Goal: Contribute content: Add original content to the website for others to see

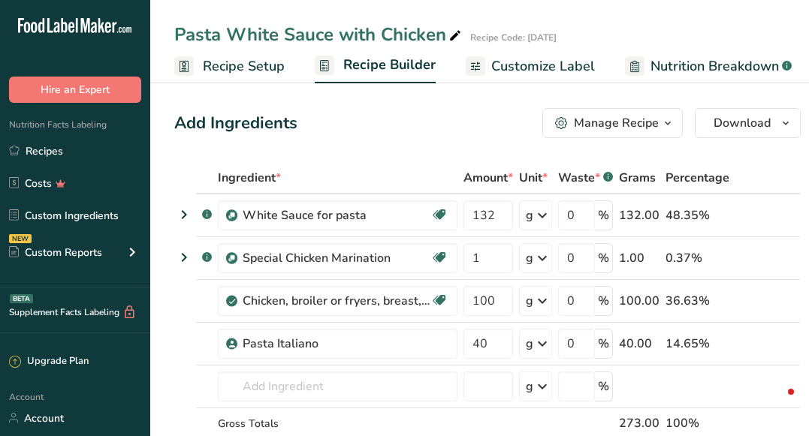
click at [102, 138] on link "Recipes" at bounding box center [75, 151] width 150 height 29
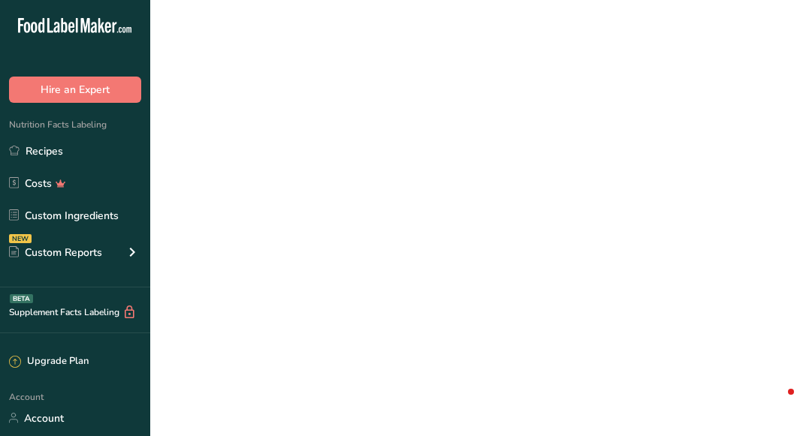
scroll to position [397, 0]
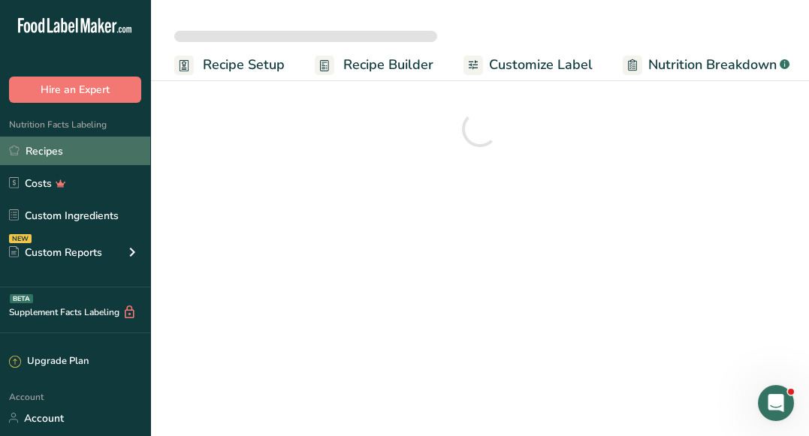
click at [70, 149] on link "Recipes" at bounding box center [75, 151] width 150 height 29
click at [54, 152] on link "Recipes" at bounding box center [75, 151] width 150 height 29
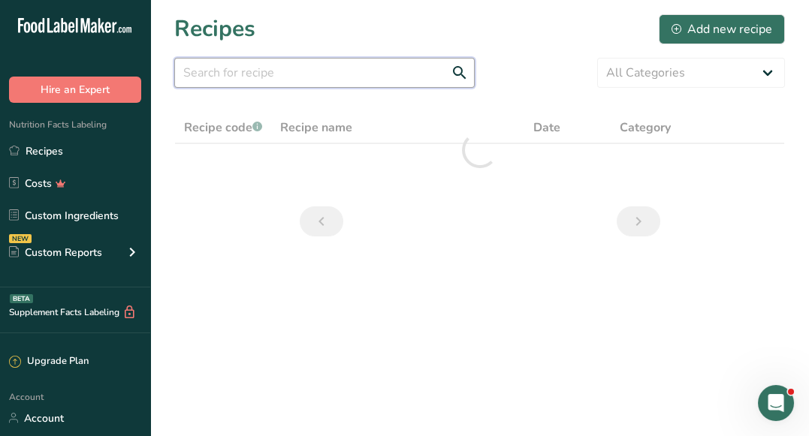
click at [314, 77] on input "text" at bounding box center [324, 73] width 300 height 30
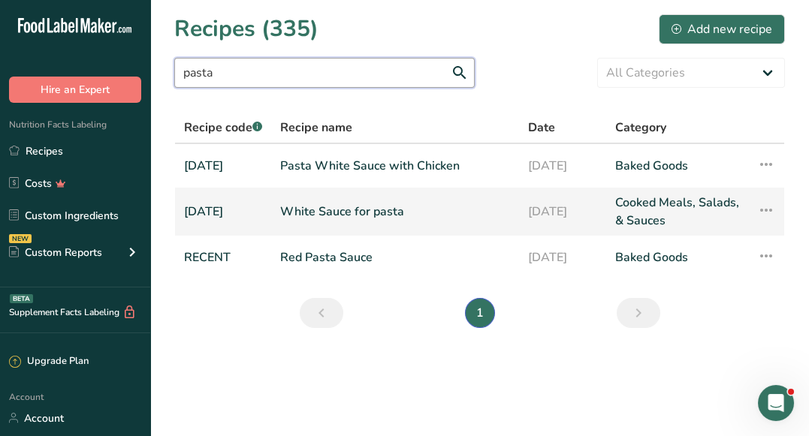
type input "pasta"
click at [335, 215] on link "White Sauce for pasta" at bounding box center [395, 212] width 230 height 36
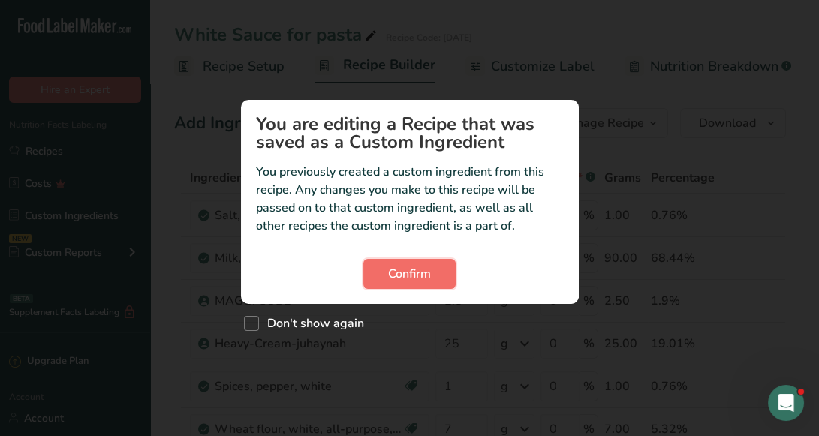
click at [394, 275] on span "Confirm" at bounding box center [409, 274] width 43 height 18
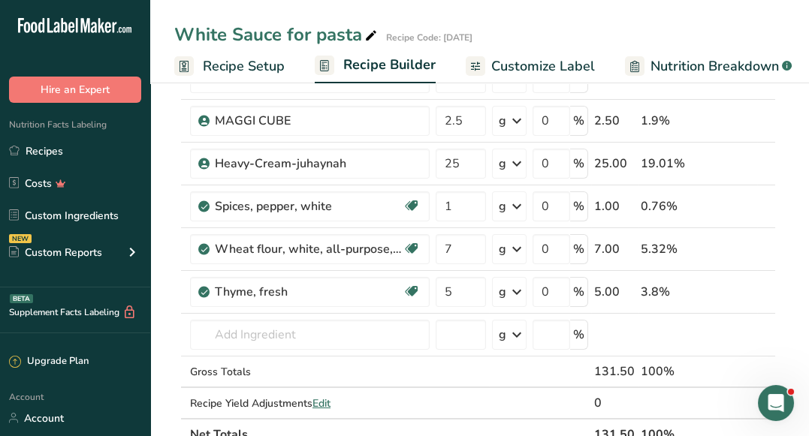
scroll to position [603, 0]
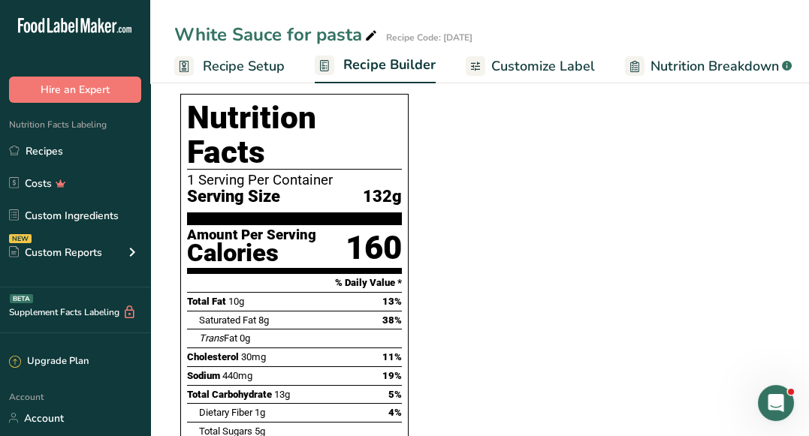
drag, startPoint x: 368, startPoint y: 158, endPoint x: 412, endPoint y: 151, distance: 44.1
click at [412, 151] on div "Nutrition Facts 1 Serving Per Container Serving Size 132g Amount Per Serving Ca…" at bounding box center [294, 373] width 240 height 571
drag, startPoint x: 177, startPoint y: 35, endPoint x: 357, endPoint y: 30, distance: 180.3
click at [357, 30] on div "White Sauce for pasta" at bounding box center [277, 34] width 206 height 27
drag, startPoint x: 357, startPoint y: 30, endPoint x: 170, endPoint y: 30, distance: 187.0
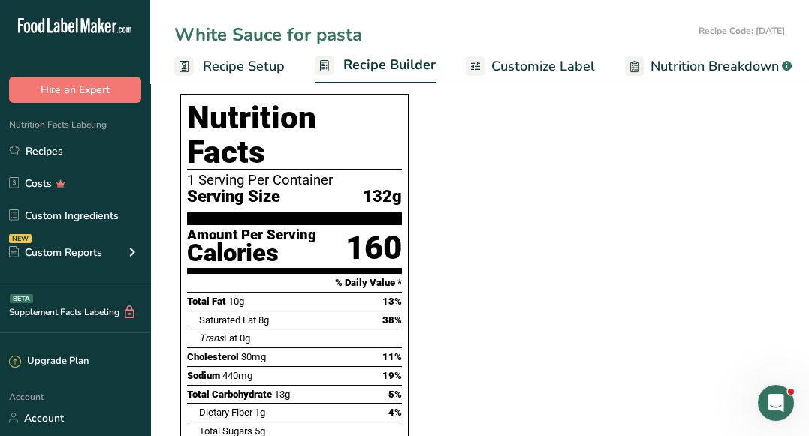
click at [170, 30] on div "White Sauce for pasta Recipe Code: JULY2025" at bounding box center [479, 34] width 659 height 27
drag, startPoint x: 170, startPoint y: 30, endPoint x: 354, endPoint y: 26, distance: 183.3
click at [354, 26] on div "White Sauce for pasta Recipe Code: JULY2025" at bounding box center [479, 34] width 659 height 27
copy div "White Sauce for pasta"
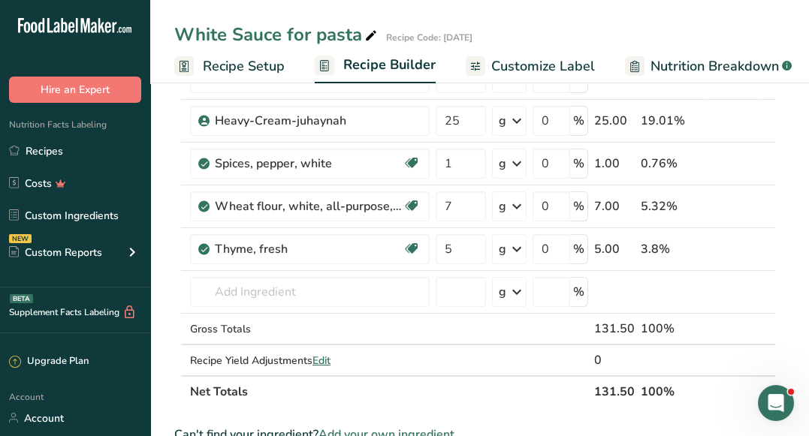
scroll to position [0, 0]
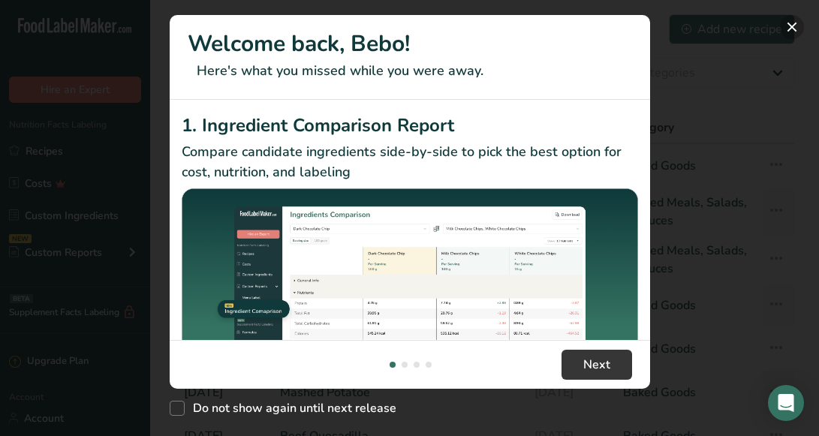
click at [792, 30] on button "New Features" at bounding box center [792, 27] width 24 height 24
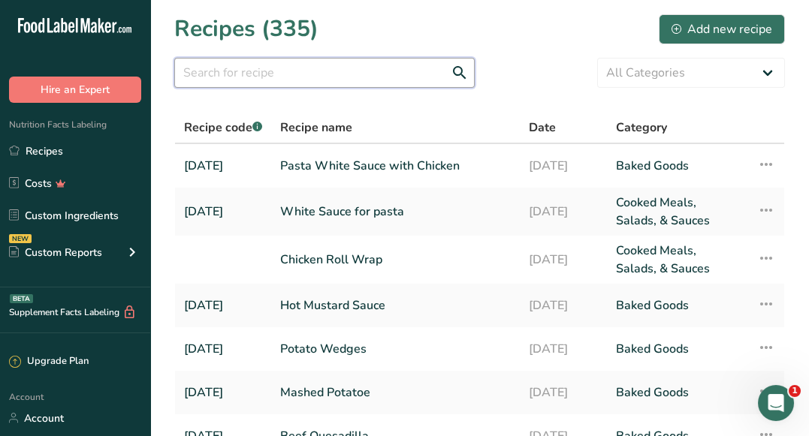
click at [321, 83] on input "text" at bounding box center [324, 73] width 300 height 30
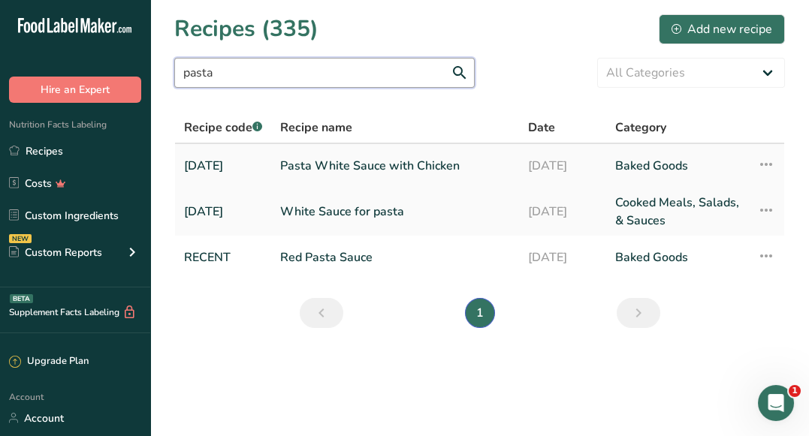
type input "pasta"
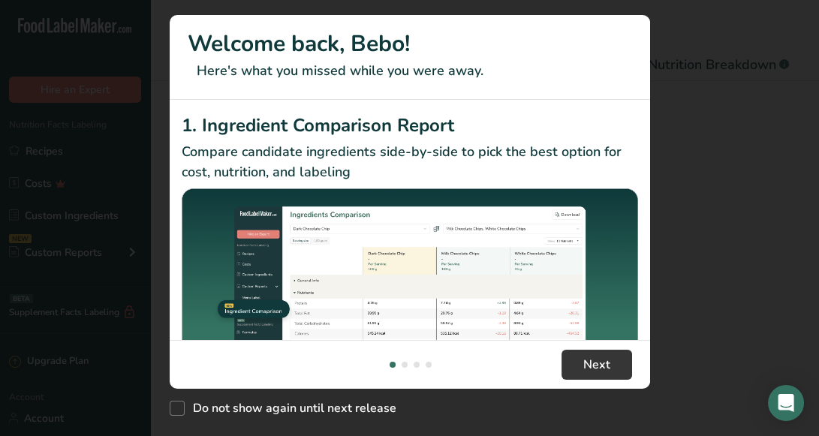
click at [0, 0] on button "New Features" at bounding box center [0, 0] width 0 height 0
click at [789, 23] on button "New Features" at bounding box center [792, 27] width 24 height 24
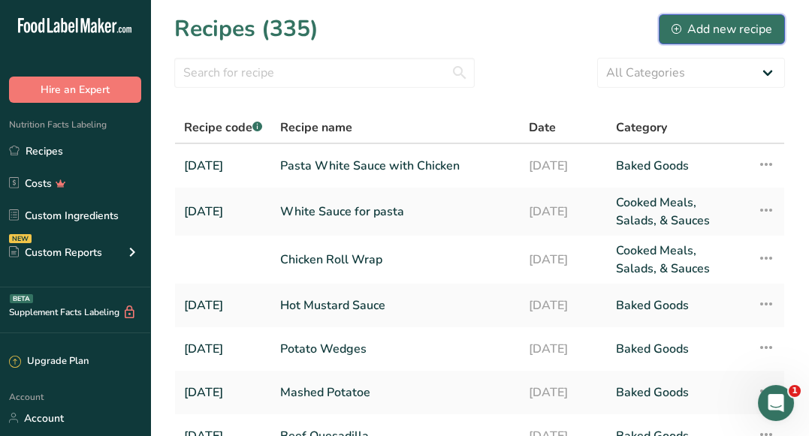
click at [683, 38] on button "Add new recipe" at bounding box center [722, 29] width 126 height 30
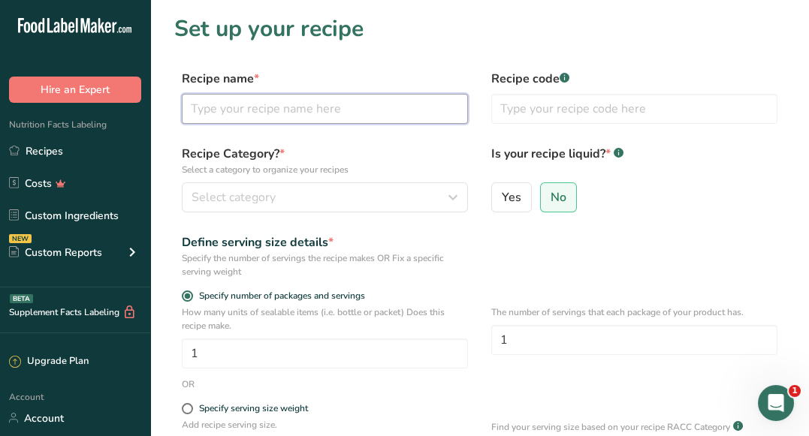
click at [309, 110] on input "text" at bounding box center [325, 109] width 286 height 30
type input "Pasta White Sauce"
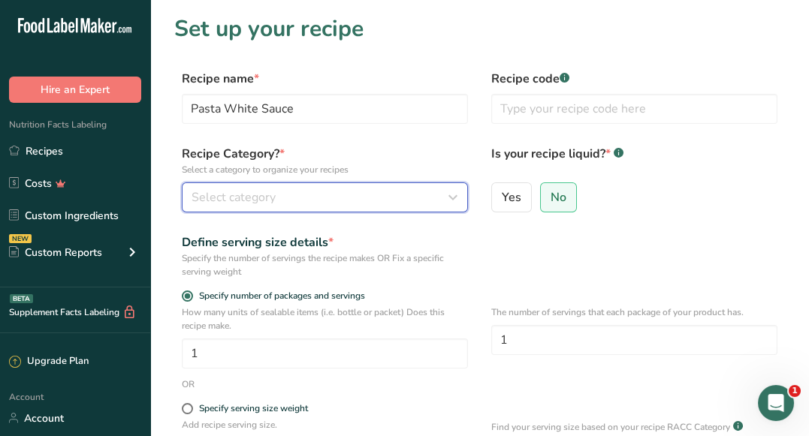
click at [282, 196] on div "Select category" at bounding box center [321, 198] width 258 height 18
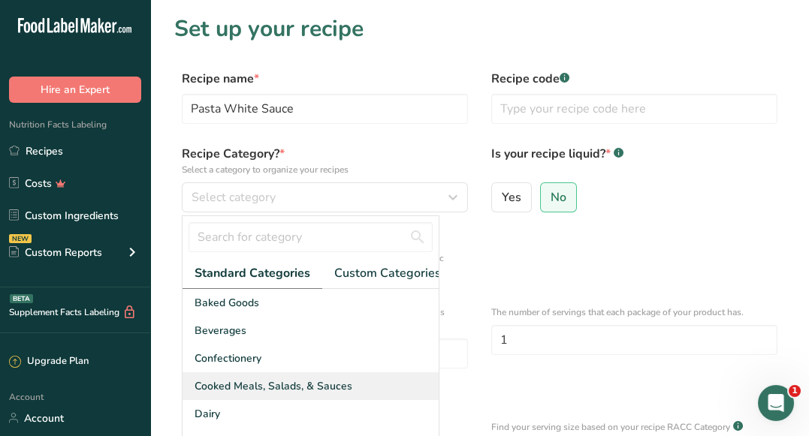
click at [262, 388] on span "Cooked Meals, Salads, & Sauces" at bounding box center [274, 387] width 158 height 16
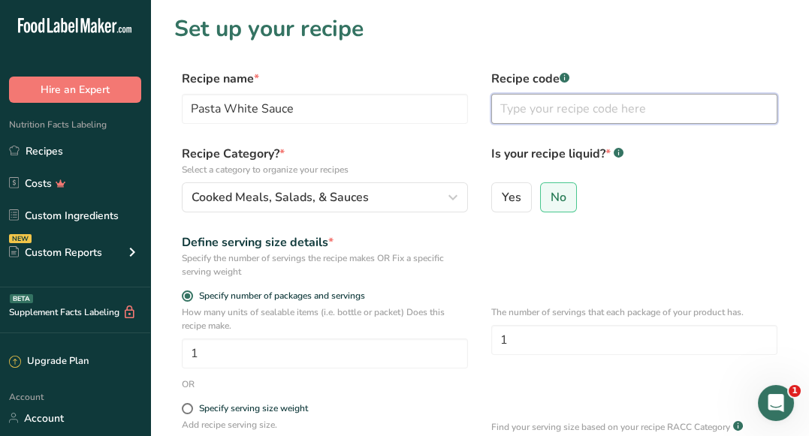
click at [546, 119] on input "text" at bounding box center [634, 109] width 286 height 30
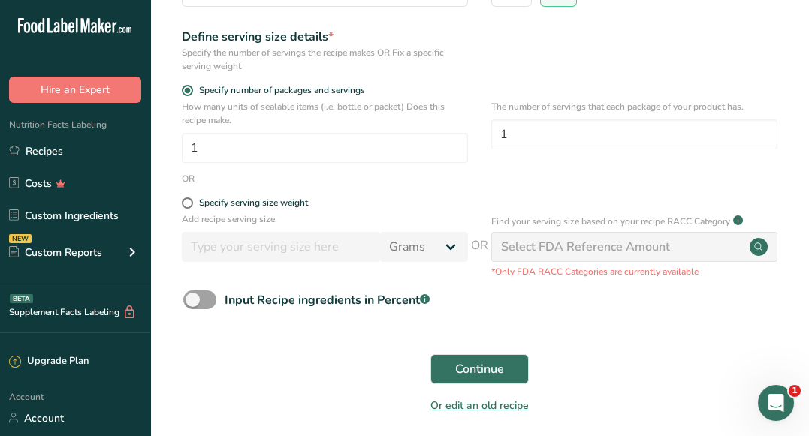
scroll to position [265, 0]
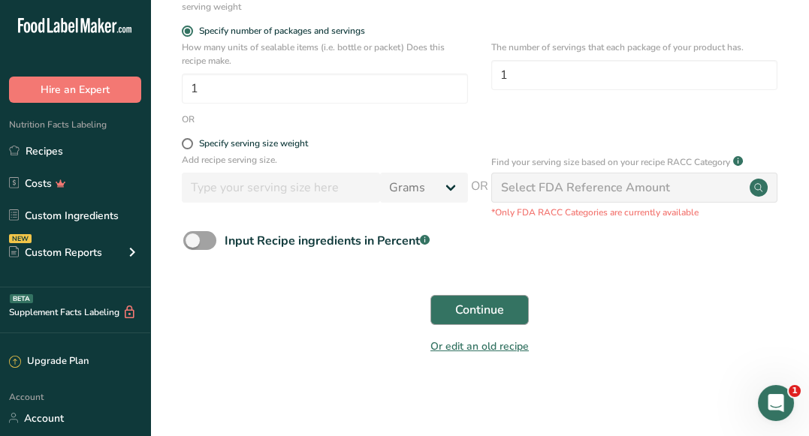
type input "[DATE]"
click at [473, 313] on span "Continue" at bounding box center [479, 310] width 49 height 18
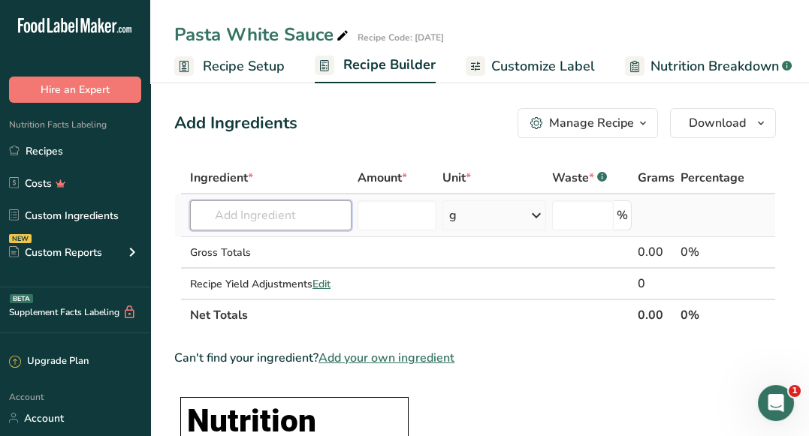
click at [265, 222] on input "text" at bounding box center [270, 216] width 161 height 30
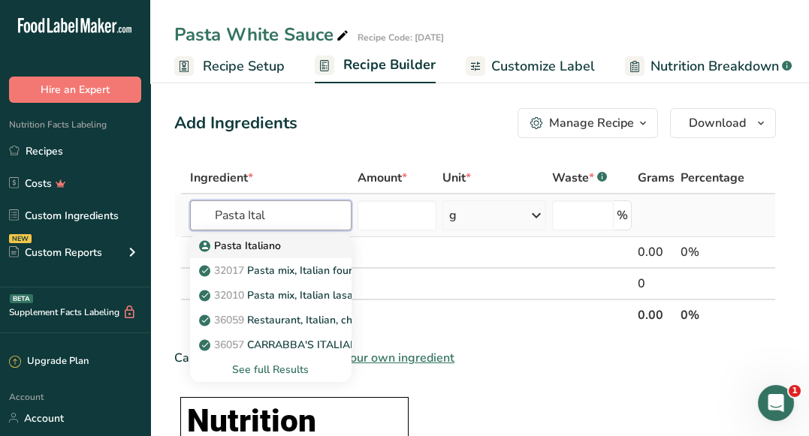
type input "Pasta Italiano"
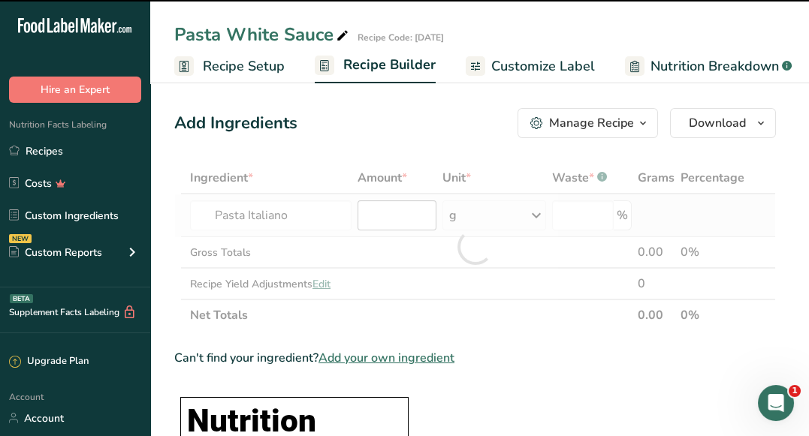
type input "0"
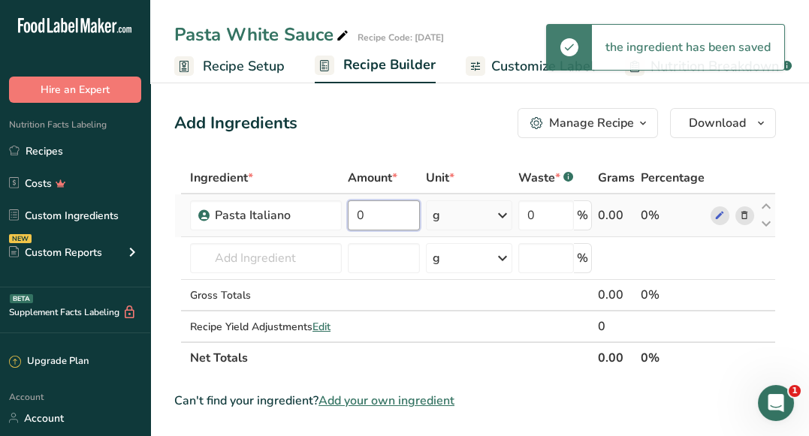
drag, startPoint x: 382, startPoint y: 220, endPoint x: 357, endPoint y: 215, distance: 24.6
click at [357, 215] on input "0" at bounding box center [384, 216] width 72 height 30
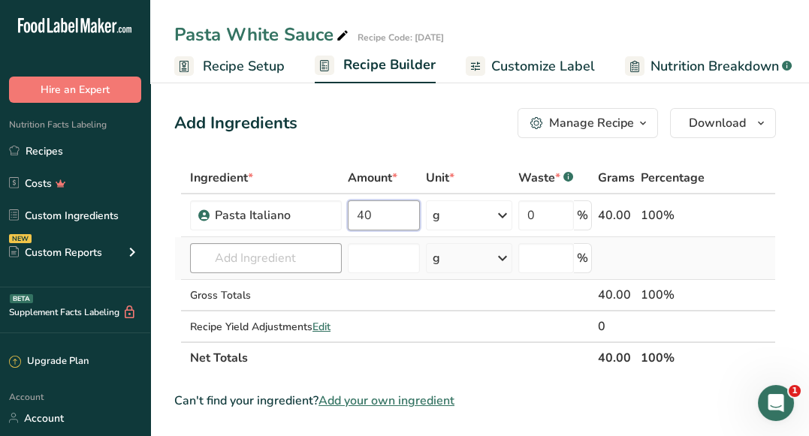
type input "40"
click at [285, 255] on div "Ingredient * Amount * Unit * Waste * .a-a{fill:#347362;}.b-a{fill:#fff;} Grams …" at bounding box center [475, 268] width 602 height 212
paste input "White Sauce for pasta"
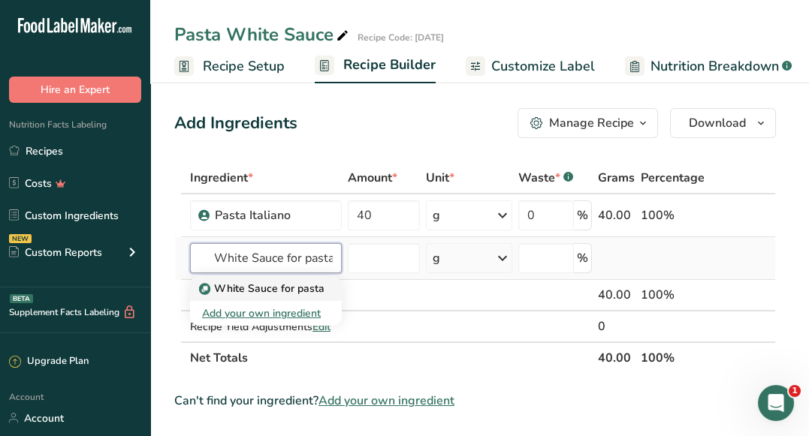
type input "White Sauce for pasta"
click at [308, 285] on p "White Sauce for pasta" at bounding box center [263, 289] width 122 height 16
type input "White Sauce for pasta"
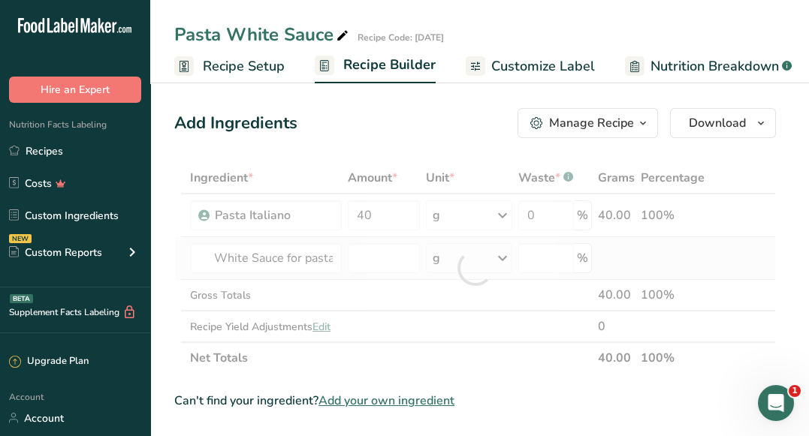
scroll to position [0, 0]
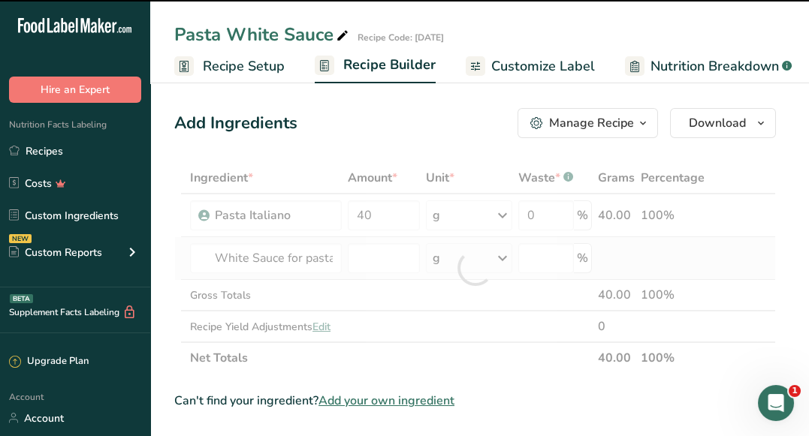
type input "0"
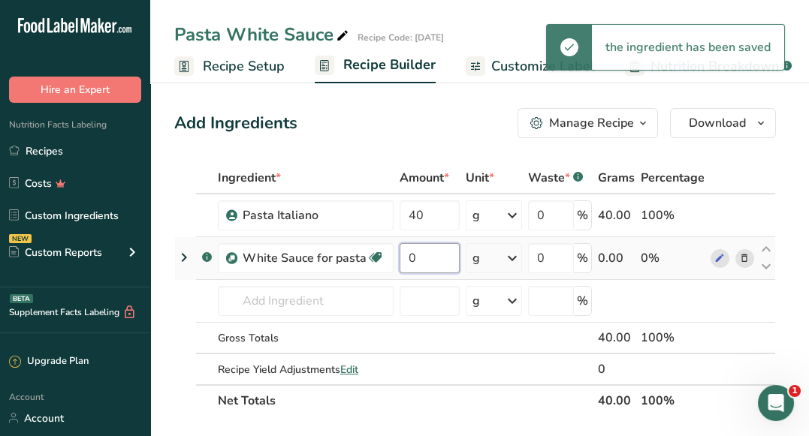
click at [425, 249] on input "0" at bounding box center [430, 258] width 60 height 30
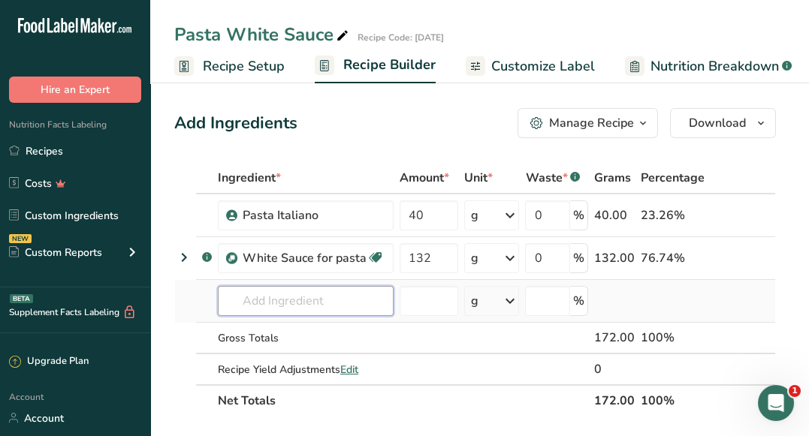
click at [315, 288] on div "Ingredient * Amount * Unit * Waste * .a-a{fill:#347362;}.b-a{fill:#fff;} Grams …" at bounding box center [475, 289] width 602 height 255
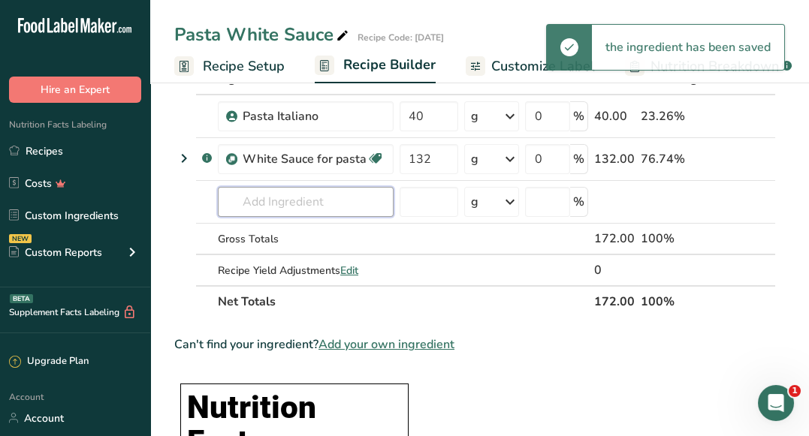
scroll to position [92, 0]
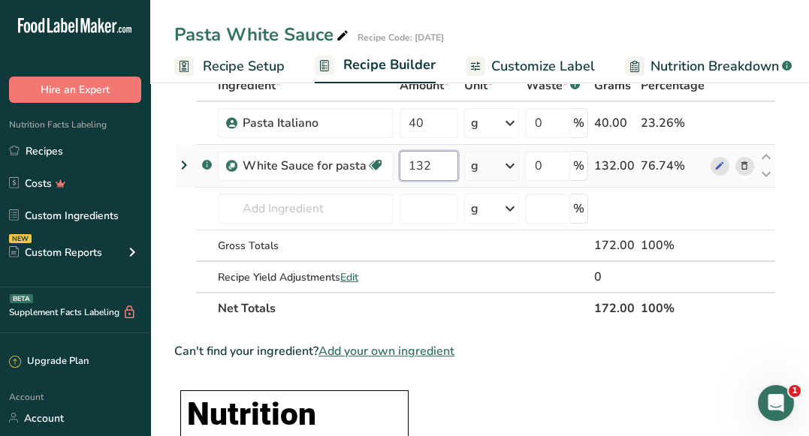
drag, startPoint x: 436, startPoint y: 167, endPoint x: 406, endPoint y: 161, distance: 30.6
click at [406, 161] on input "132" at bounding box center [429, 166] width 59 height 30
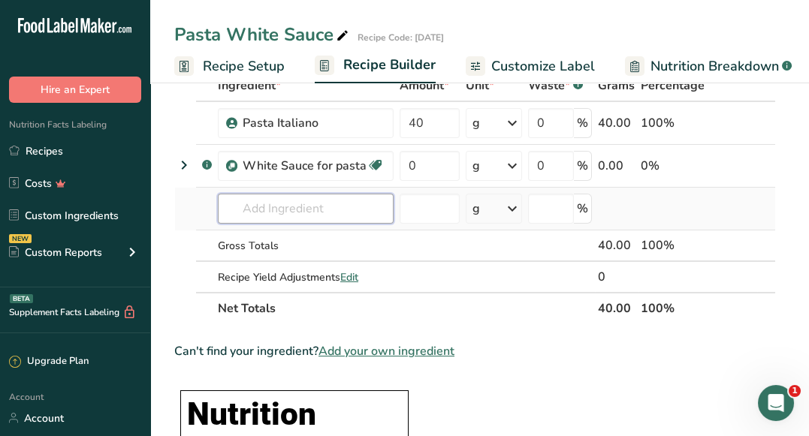
click at [258, 218] on div "Ingredient * Amount * Unit * Waste * .a-a{fill:#347362;}.b-a{fill:#fff;} Grams …" at bounding box center [475, 197] width 602 height 255
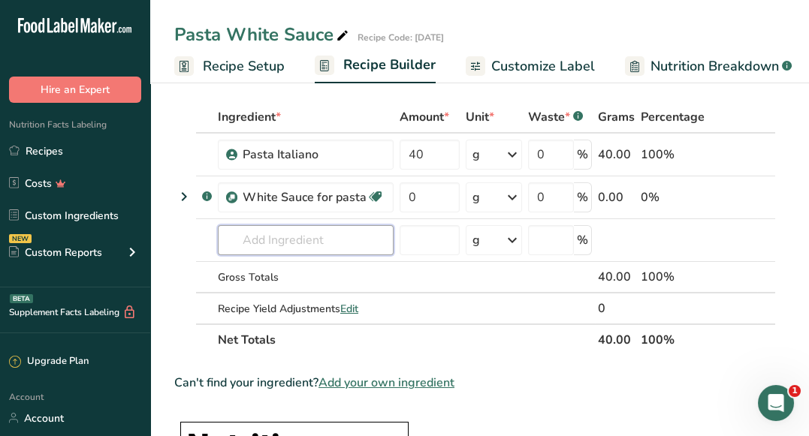
scroll to position [0, 0]
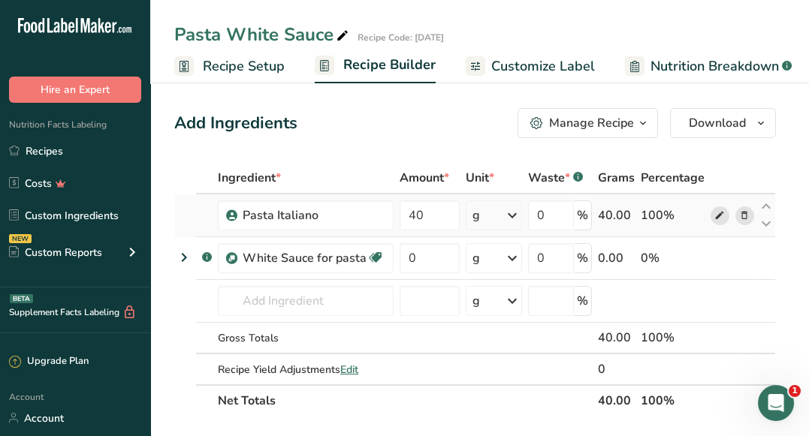
click at [720, 215] on icon at bounding box center [719, 216] width 11 height 16
drag, startPoint x: 437, startPoint y: 260, endPoint x: 405, endPoint y: 259, distance: 32.3
click at [405, 259] on input "0" at bounding box center [430, 258] width 60 height 30
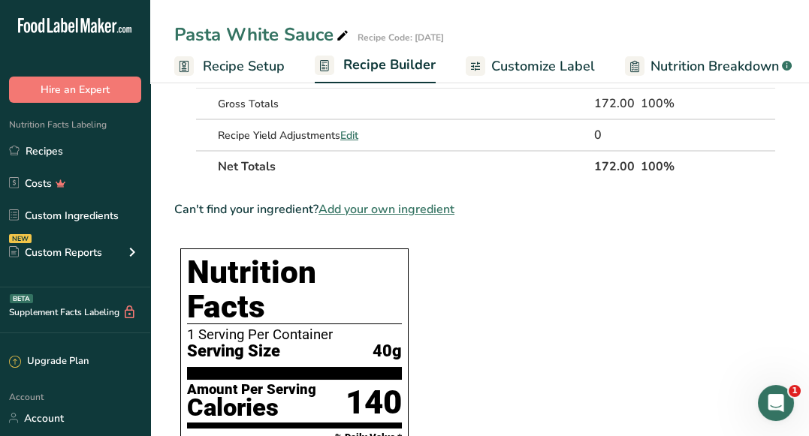
scroll to position [237, 0]
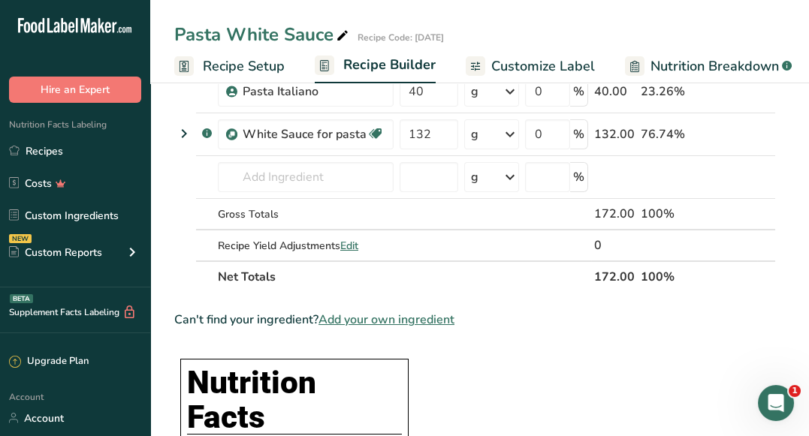
scroll to position [0, 0]
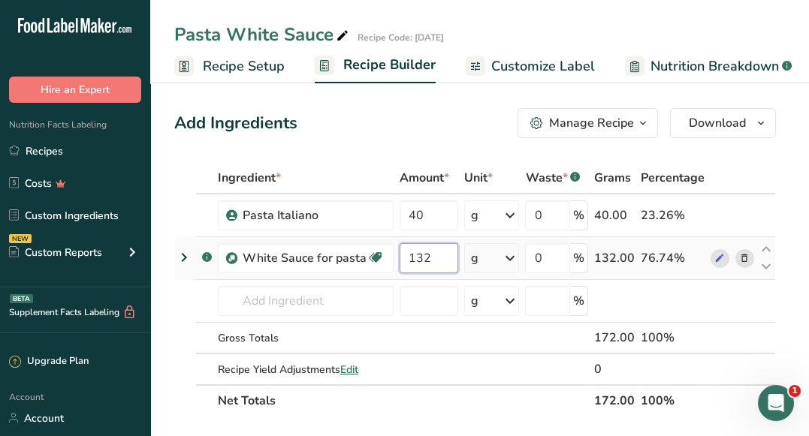
drag, startPoint x: 428, startPoint y: 258, endPoint x: 405, endPoint y: 251, distance: 24.2
click at [405, 251] on input "132" at bounding box center [429, 258] width 59 height 30
type input "250"
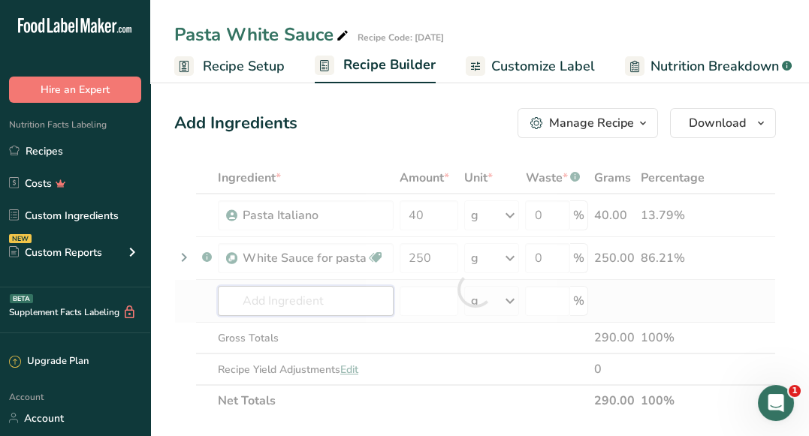
click at [364, 304] on div "Ingredient * Amount * Unit * Waste * .a-a{fill:#347362;}.b-a{fill:#fff;} Grams …" at bounding box center [475, 289] width 602 height 255
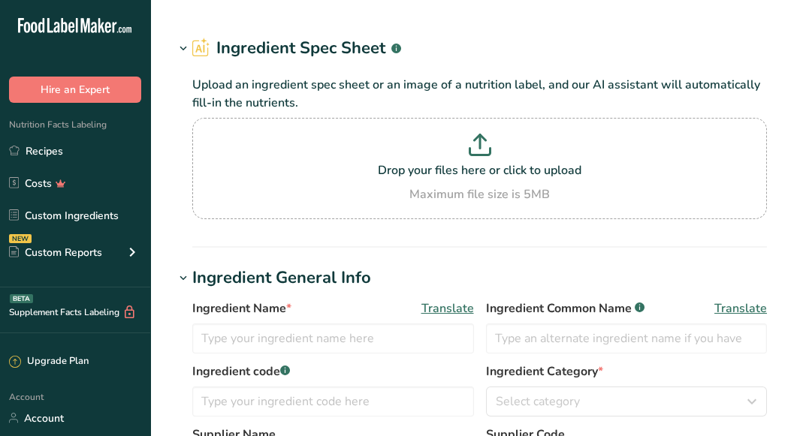
type input "Pasta Italiano"
type input "Pasta"
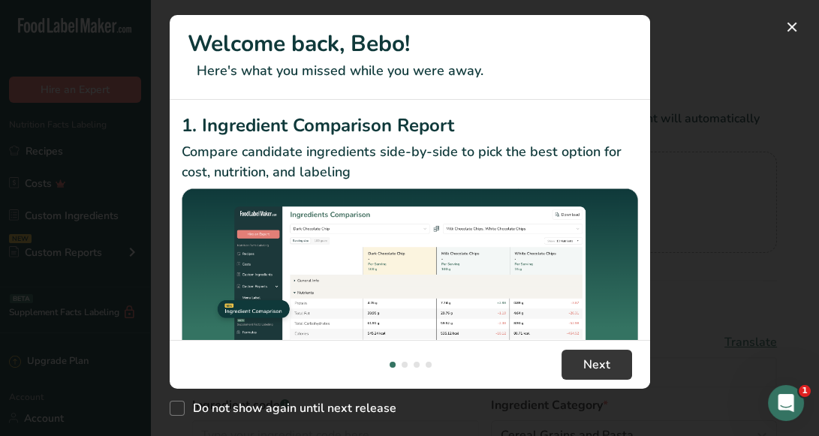
click at [796, 13] on div "New Features" at bounding box center [409, 218] width 819 height 436
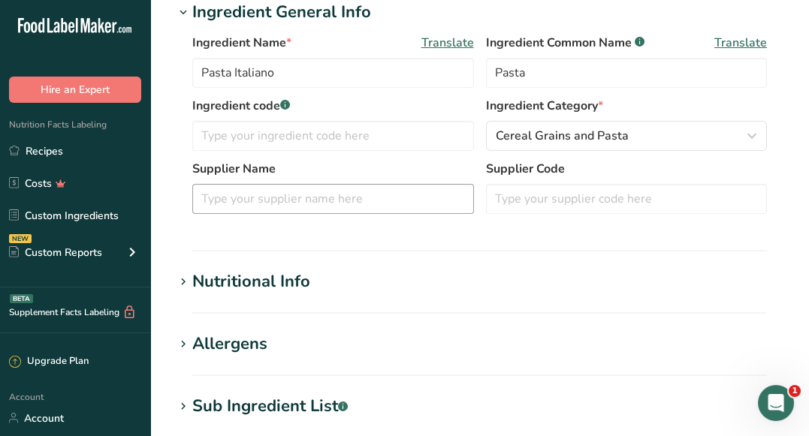
scroll to position [307, 0]
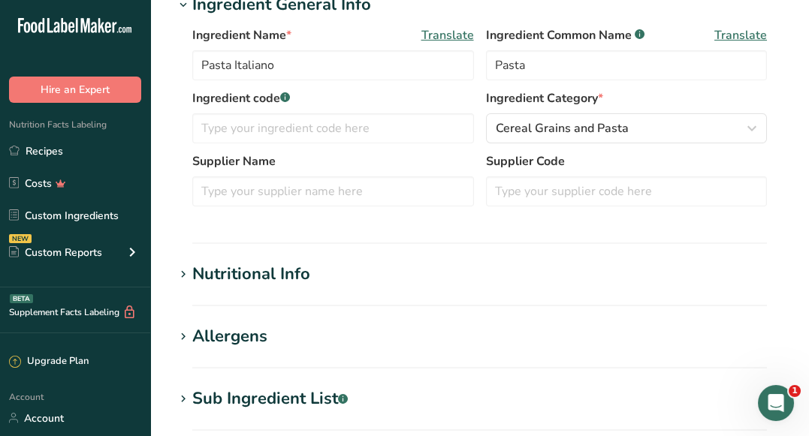
click at [273, 271] on div "Nutritional Info" at bounding box center [251, 274] width 118 height 25
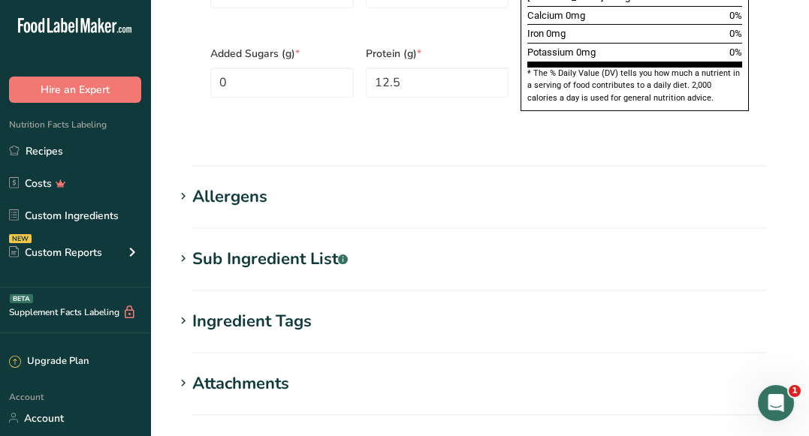
scroll to position [1299, 0]
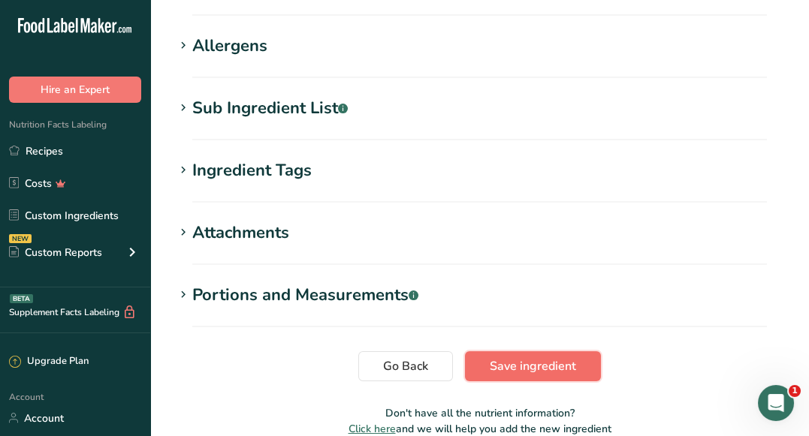
click at [529, 357] on span "Save ingredient" at bounding box center [533, 366] width 86 height 18
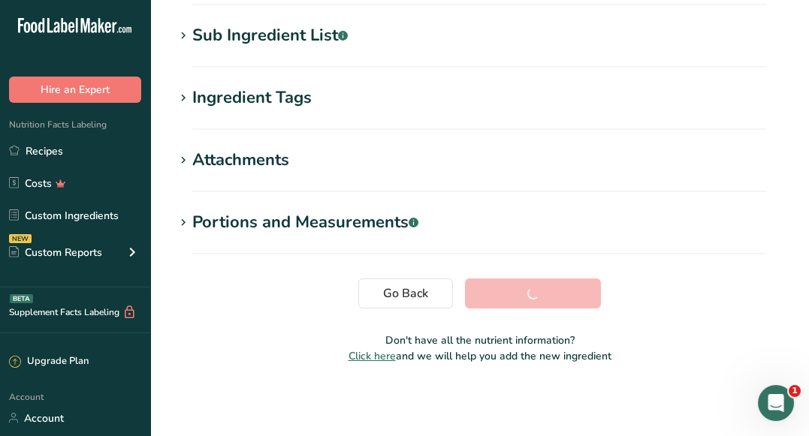
scroll to position [253, 0]
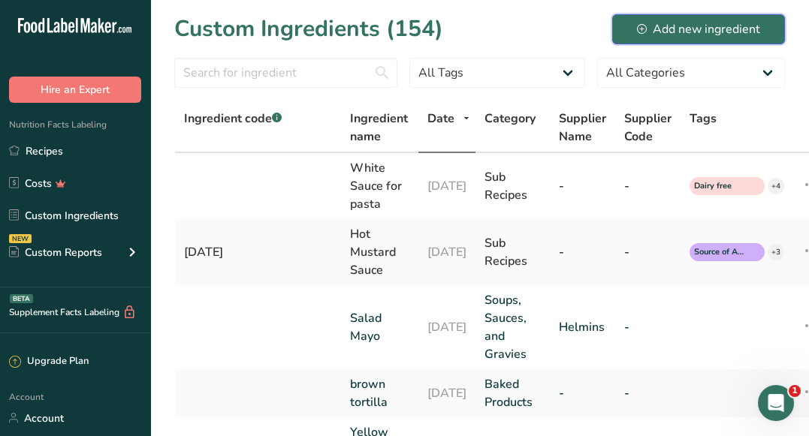
click at [639, 36] on div "Add new ingredient" at bounding box center [698, 29] width 123 height 18
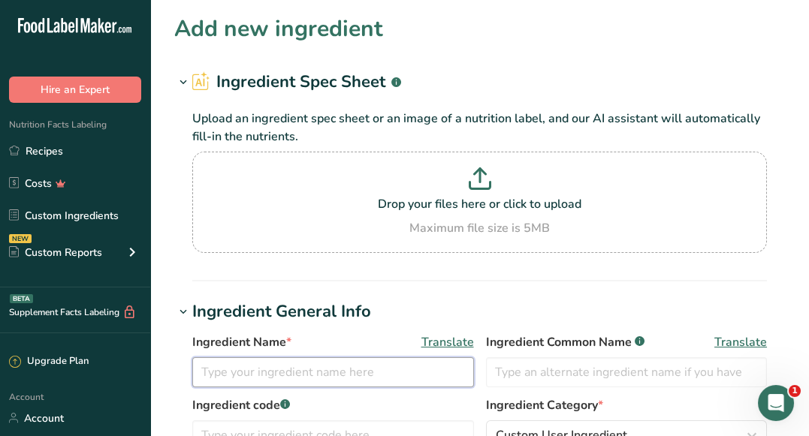
click at [323, 381] on input "text" at bounding box center [333, 372] width 282 height 30
click at [213, 376] on input "italiano pasta after cooking" at bounding box center [333, 372] width 282 height 30
type input "Italiano pasta after cooking"
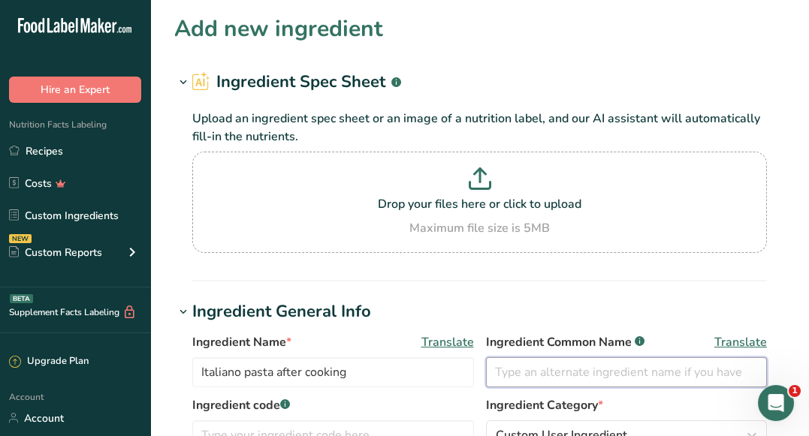
click at [561, 376] on input "text" at bounding box center [627, 372] width 282 height 30
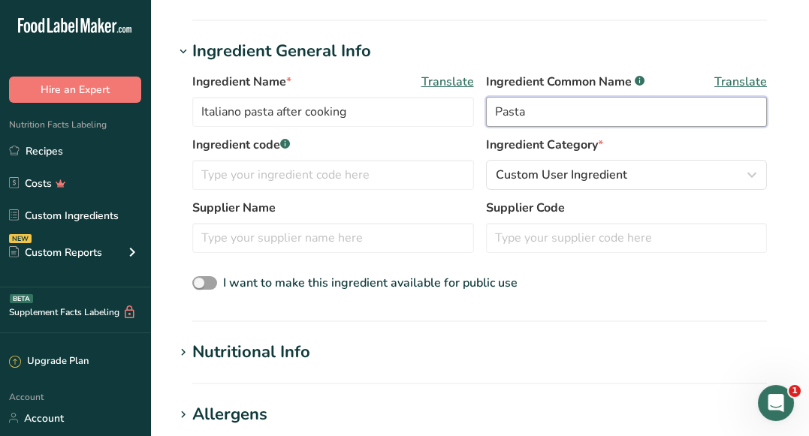
scroll to position [263, 0]
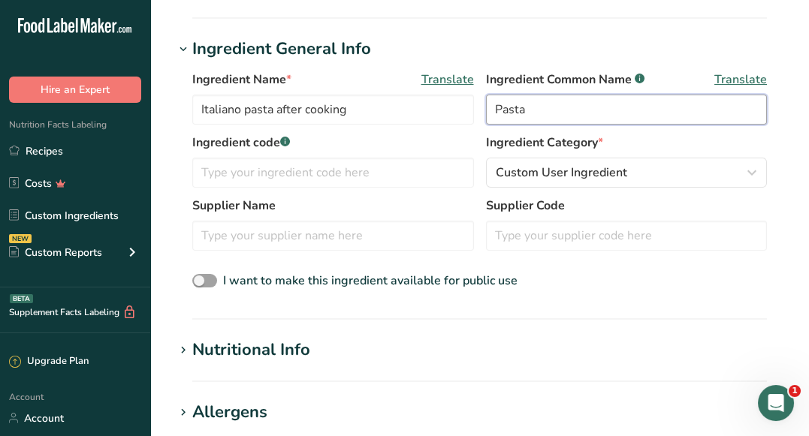
type input "Pasta"
click at [354, 349] on h1 "Nutritional Info" at bounding box center [479, 350] width 611 height 25
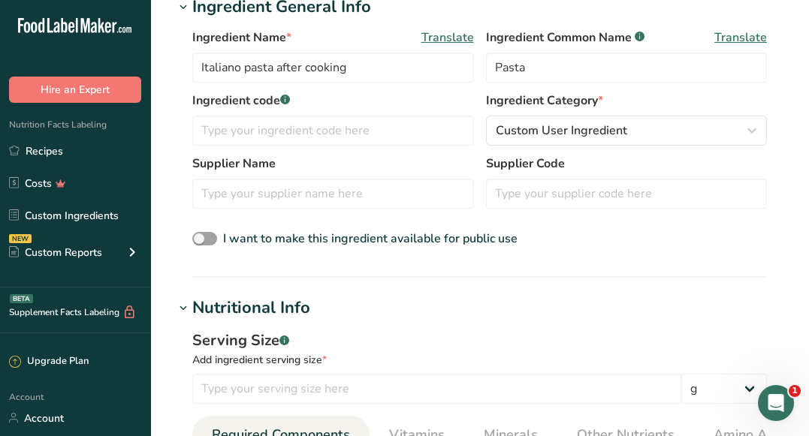
scroll to position [406, 0]
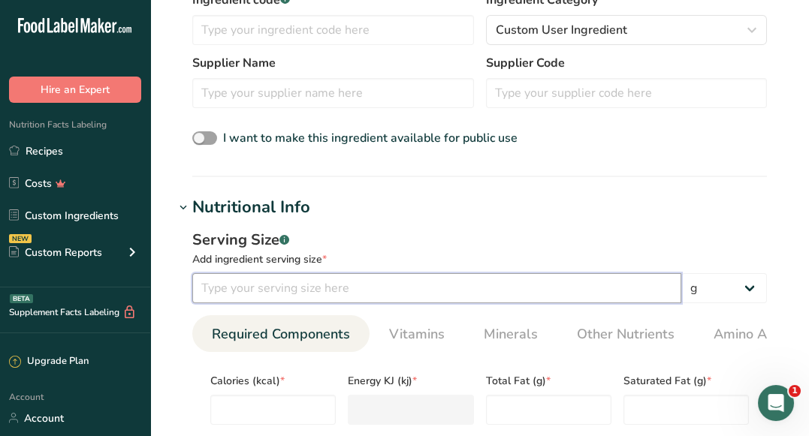
click at [357, 294] on input "number" at bounding box center [436, 288] width 489 height 30
type input "100"
click at [561, 376] on span "Total Fat (g) *" at bounding box center [548, 381] width 125 height 16
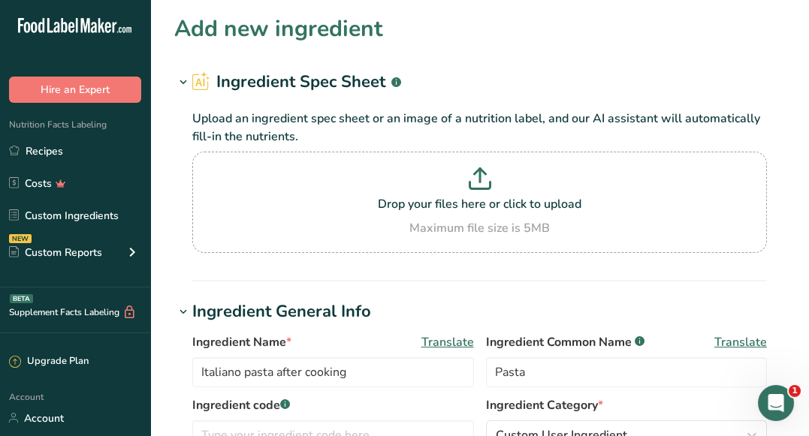
scroll to position [1068, 0]
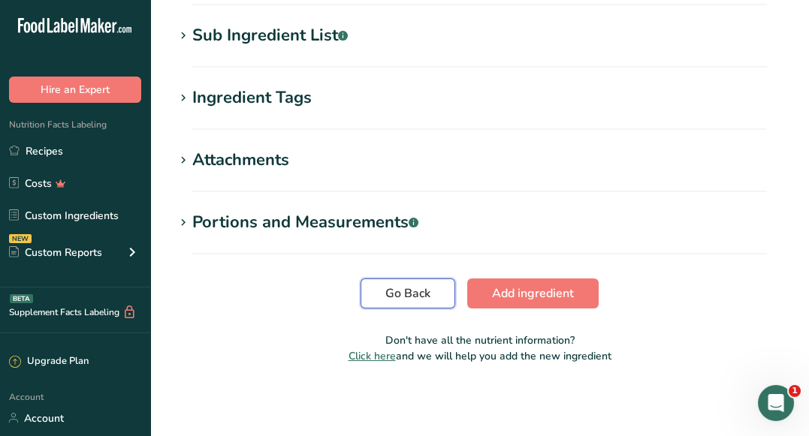
click at [397, 288] on span "Go Back" at bounding box center [407, 294] width 45 height 18
